Goal: Information Seeking & Learning: Learn about a topic

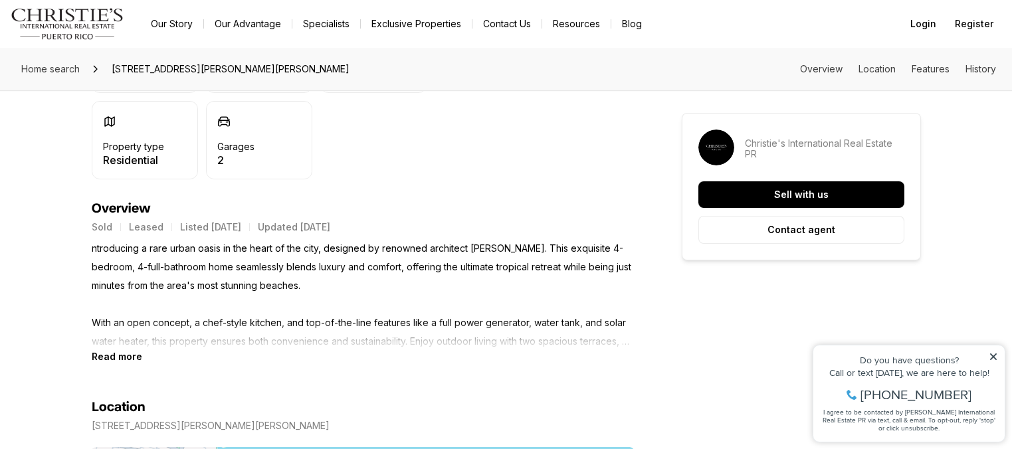
scroll to position [447, 0]
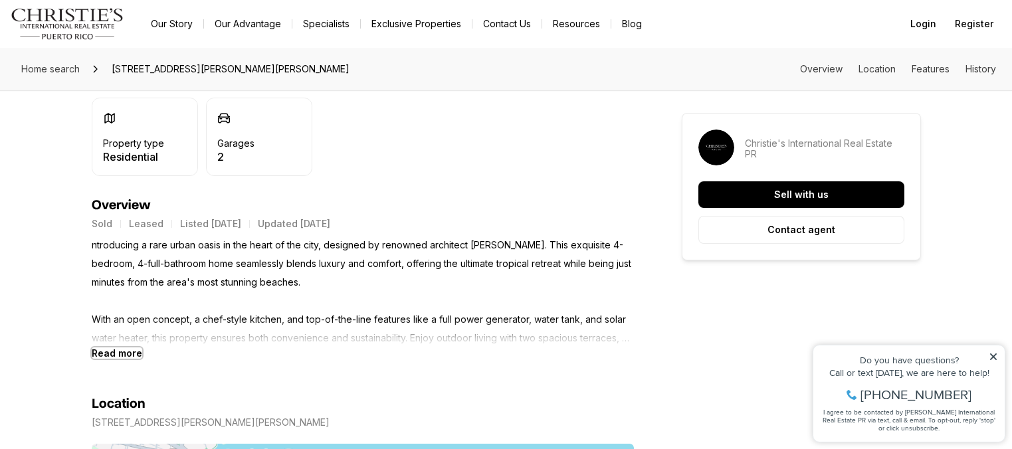
click at [130, 355] on b "Read more" at bounding box center [117, 352] width 50 height 11
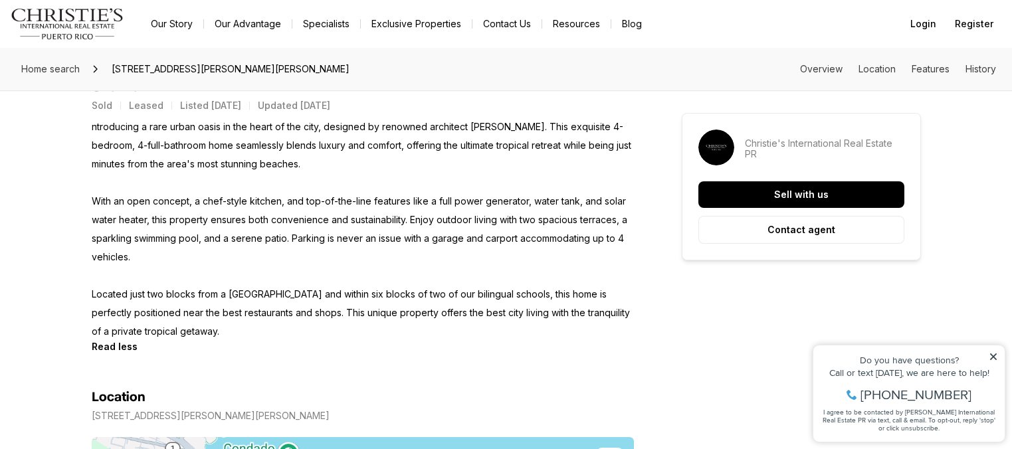
scroll to position [568, 0]
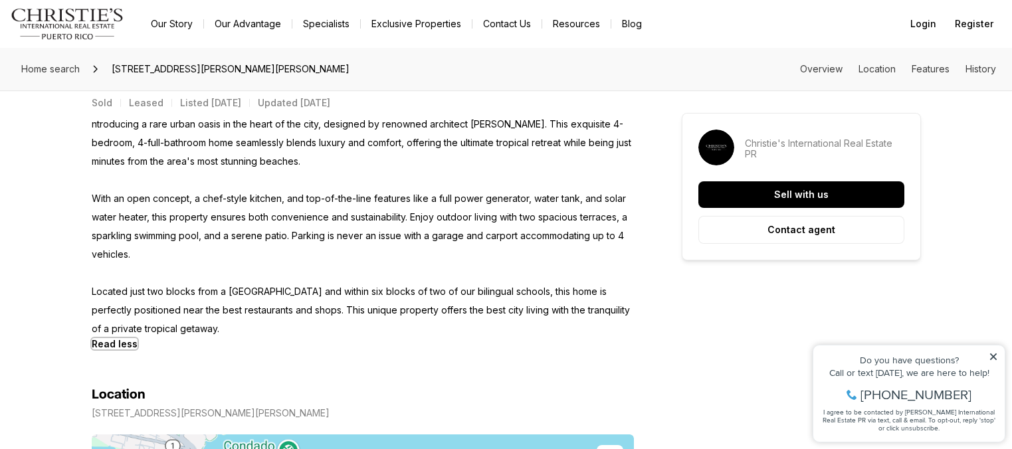
click at [120, 345] on b "Read less" at bounding box center [115, 343] width 46 height 11
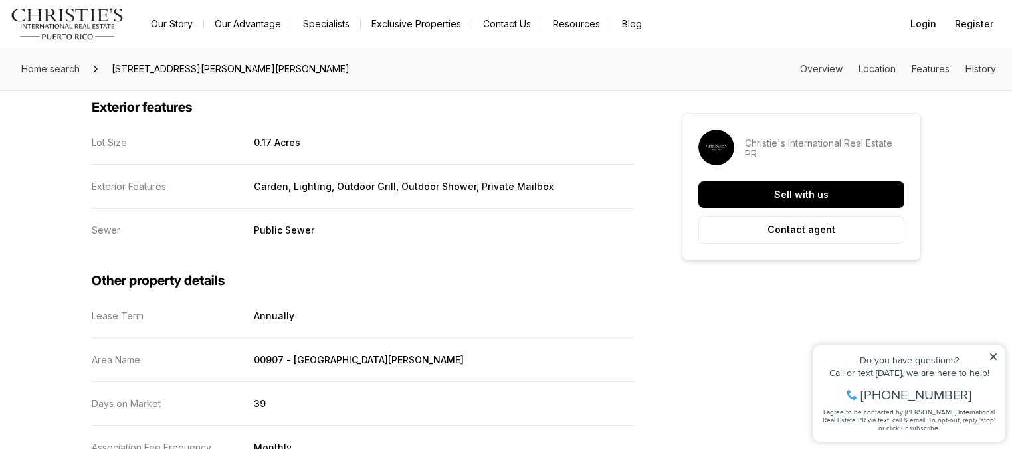
scroll to position [1842, 0]
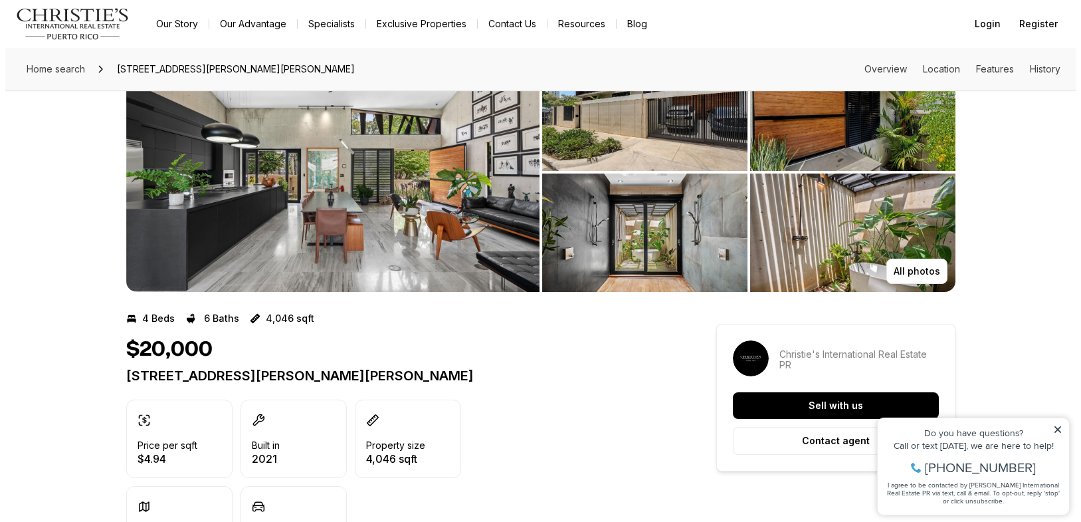
scroll to position [70, 0]
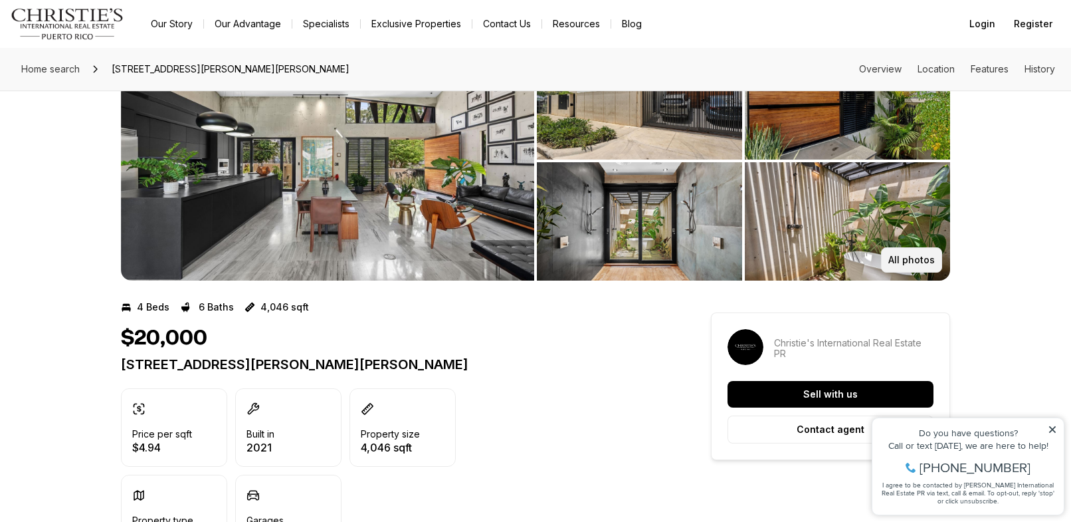
click at [916, 256] on p "All photos" at bounding box center [911, 259] width 47 height 11
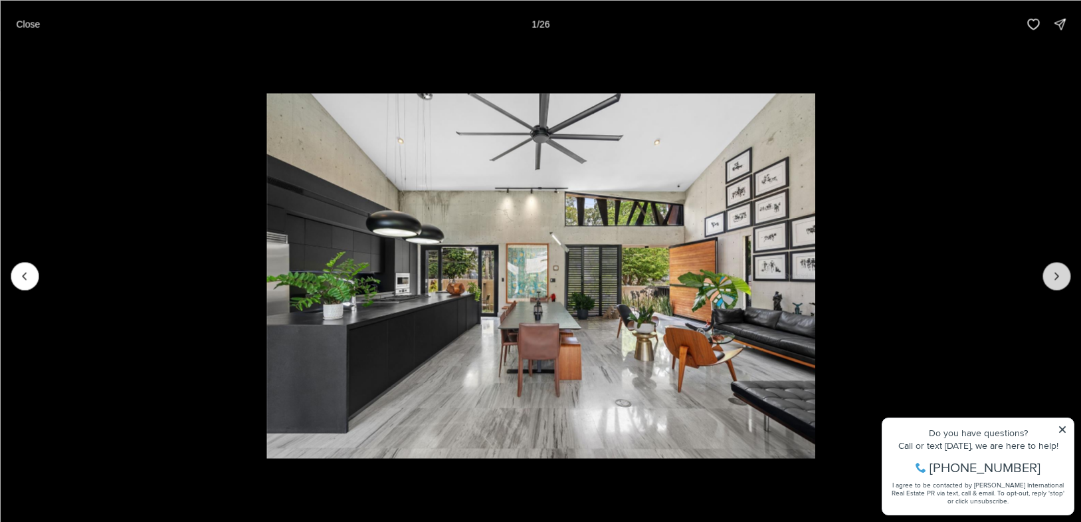
click at [1059, 281] on icon "Next slide" at bounding box center [1056, 275] width 13 height 13
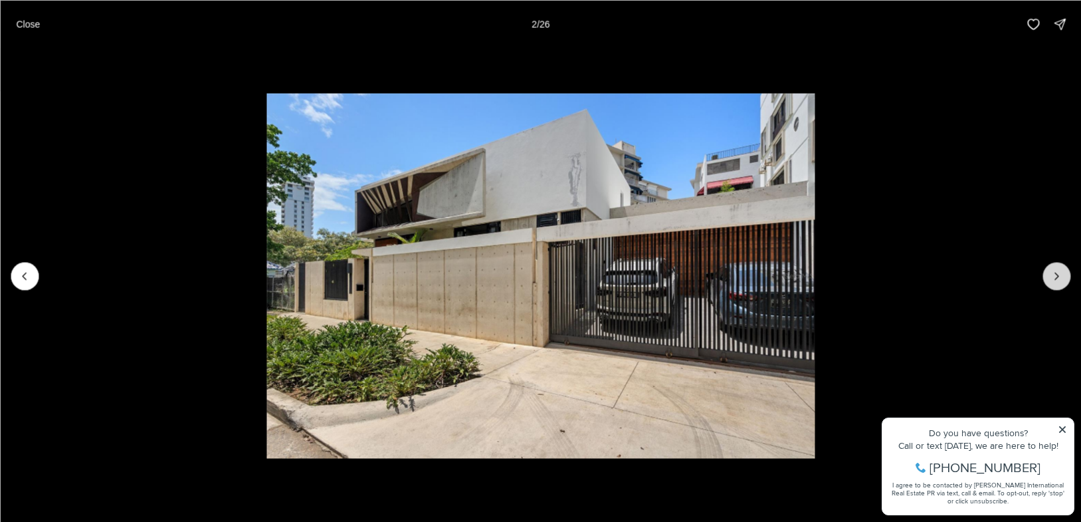
click at [1059, 281] on icon "Next slide" at bounding box center [1056, 275] width 13 height 13
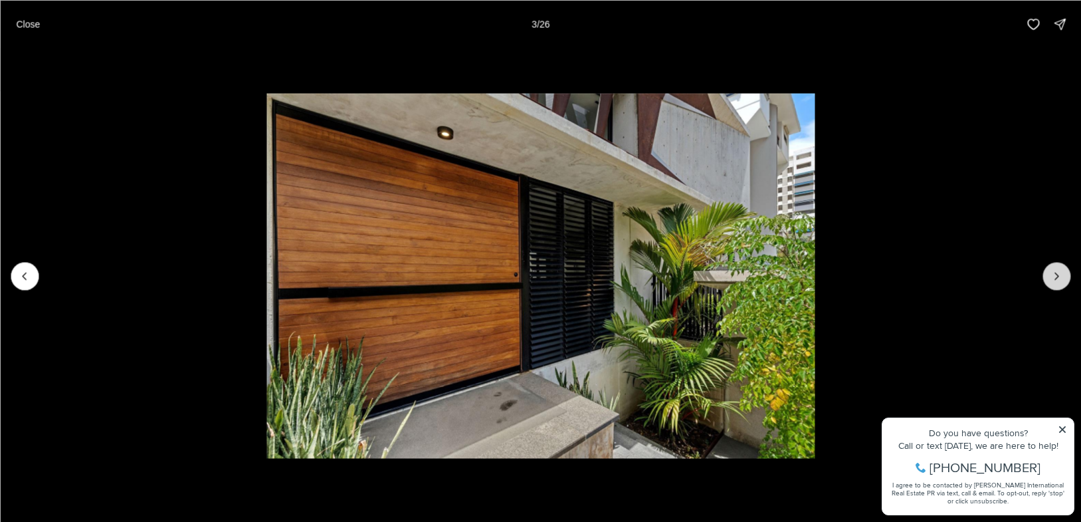
click at [1059, 281] on icon "Next slide" at bounding box center [1056, 275] width 13 height 13
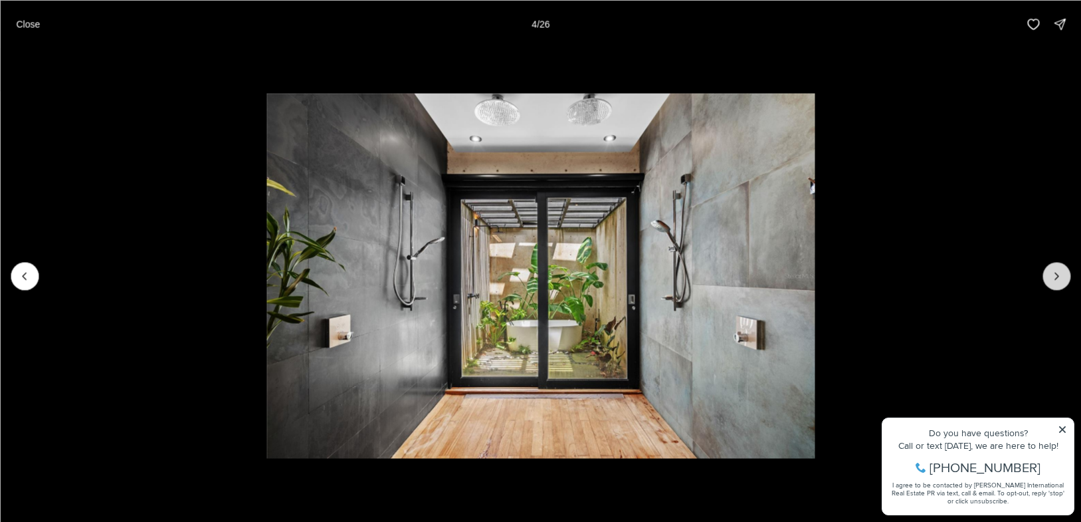
click at [1059, 281] on icon "Next slide" at bounding box center [1056, 275] width 13 height 13
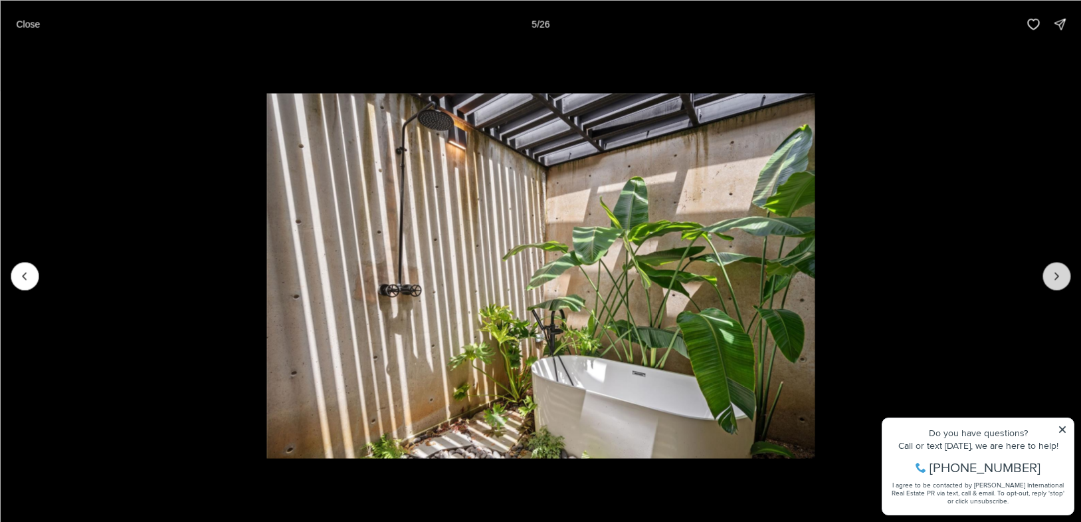
click at [1059, 281] on icon "Next slide" at bounding box center [1056, 275] width 13 height 13
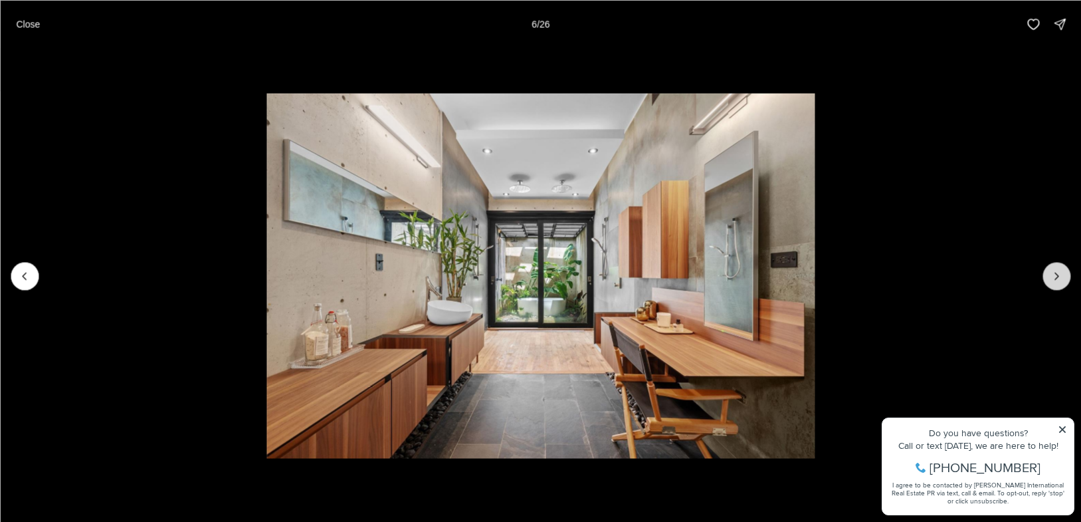
click at [1059, 281] on icon "Next slide" at bounding box center [1056, 275] width 13 height 13
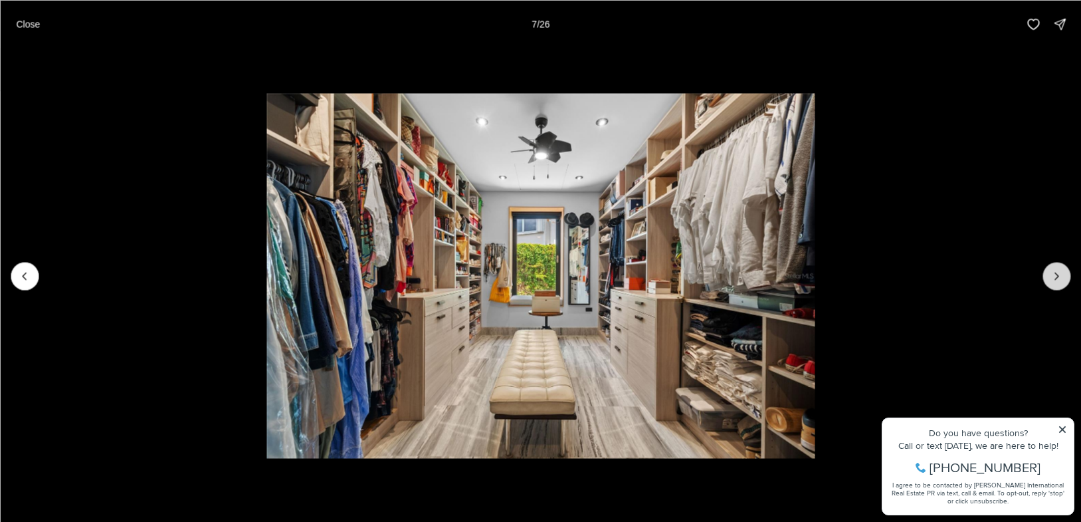
click at [1059, 281] on icon "Next slide" at bounding box center [1056, 275] width 13 height 13
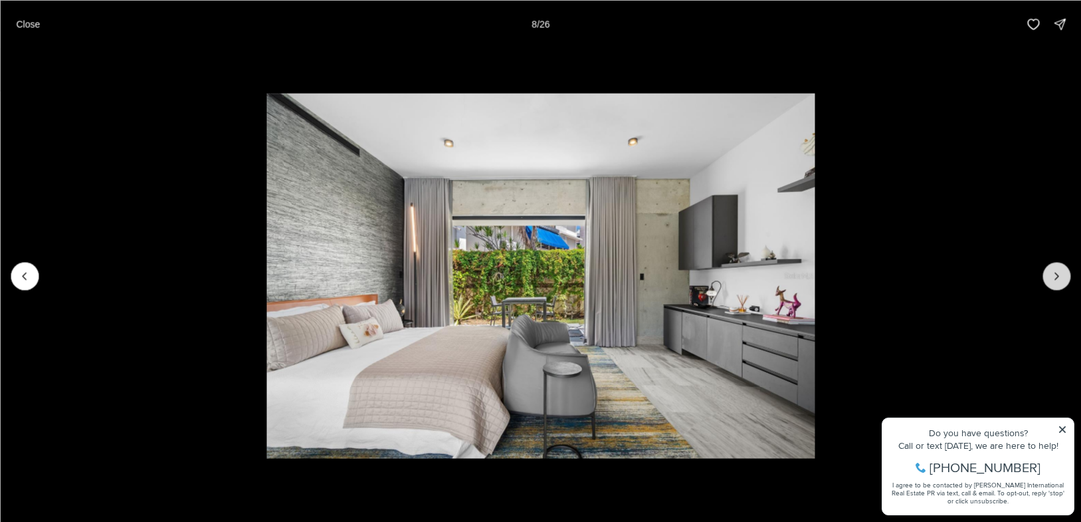
click at [1059, 281] on icon "Next slide" at bounding box center [1056, 275] width 13 height 13
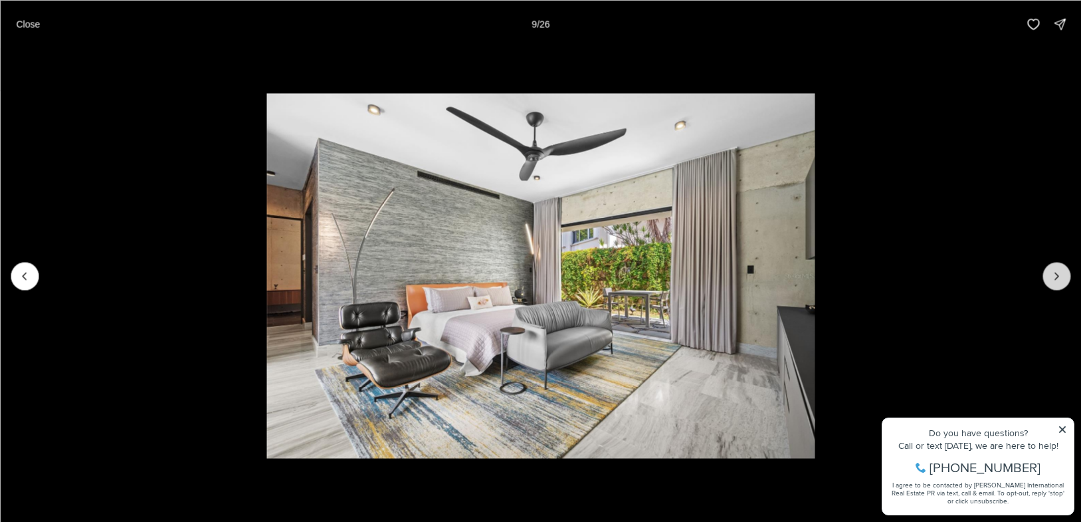
click at [1059, 281] on icon "Next slide" at bounding box center [1056, 275] width 13 height 13
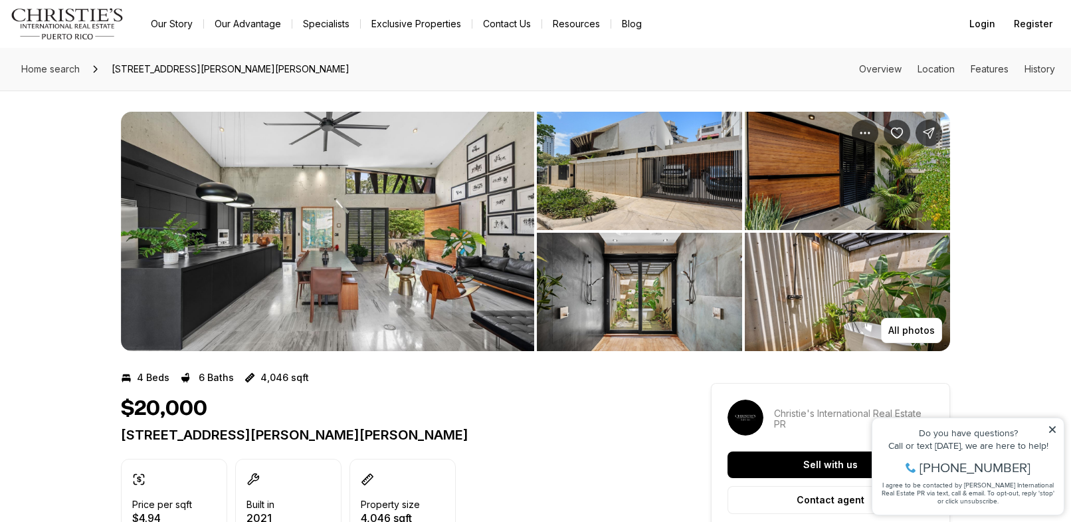
click at [687, 201] on img "View image gallery" at bounding box center [639, 171] width 205 height 118
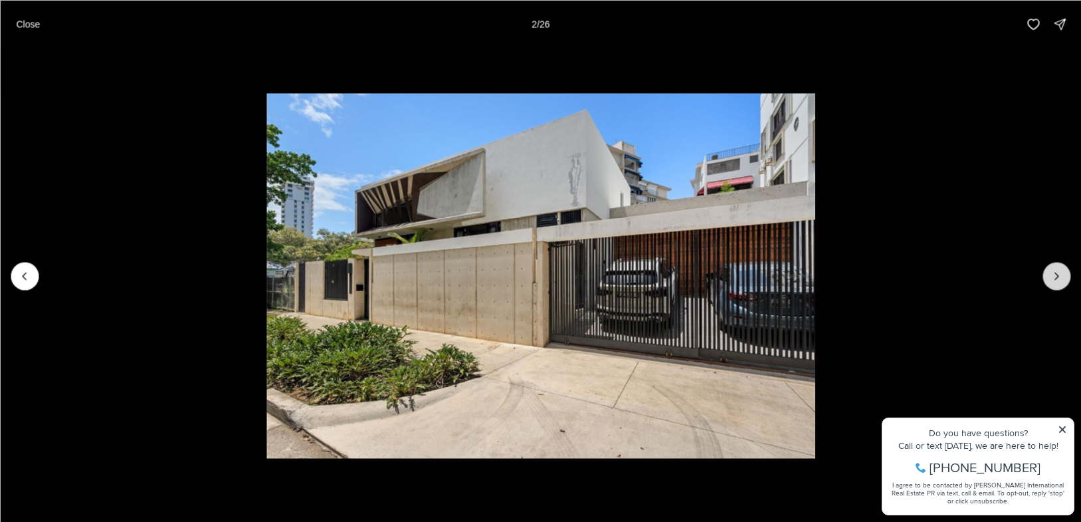
click at [1047, 284] on button "Next slide" at bounding box center [1056, 276] width 28 height 28
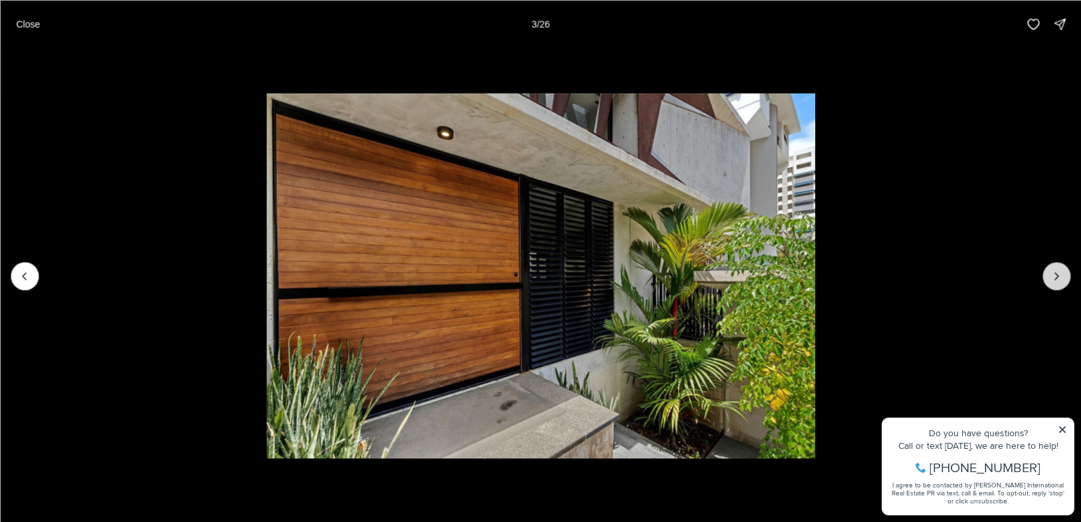
click at [1047, 284] on button "Next slide" at bounding box center [1056, 276] width 28 height 28
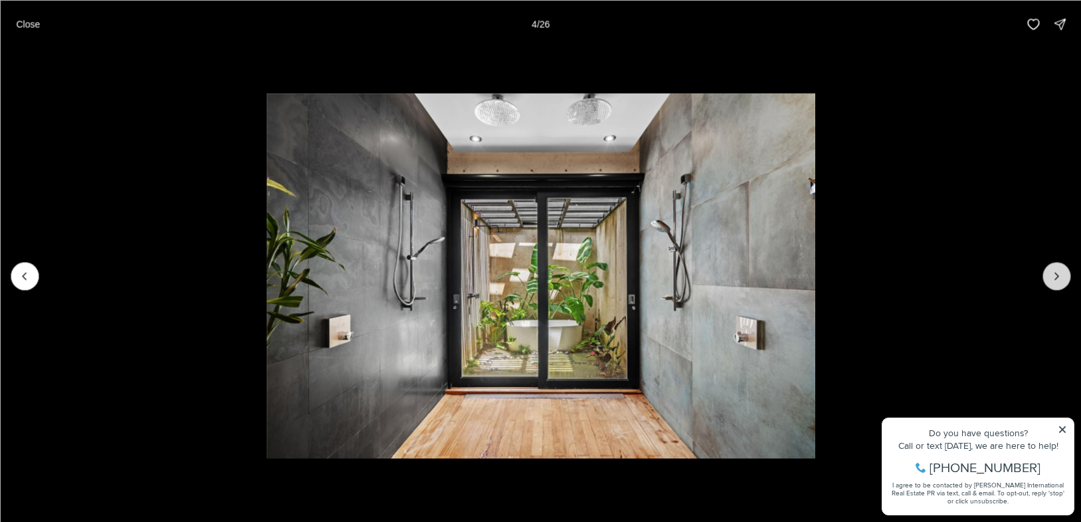
click at [1047, 284] on button "Next slide" at bounding box center [1056, 276] width 28 height 28
